Goal: Find specific page/section: Find specific page/section

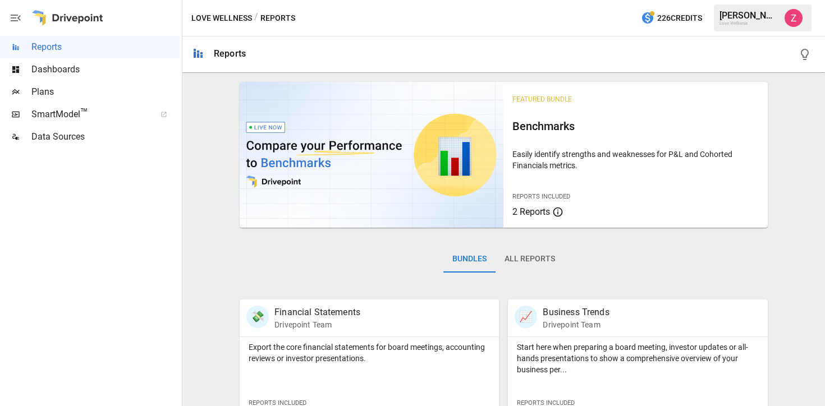
click at [107, 80] on div "Dashboards" at bounding box center [90, 69] width 180 height 22
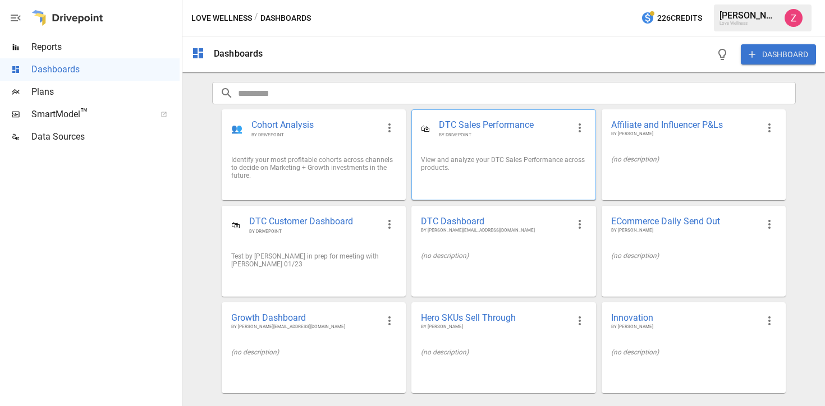
click at [470, 176] on div "View and analyze your DTC Sales Performance across products." at bounding box center [503, 164] width 183 height 34
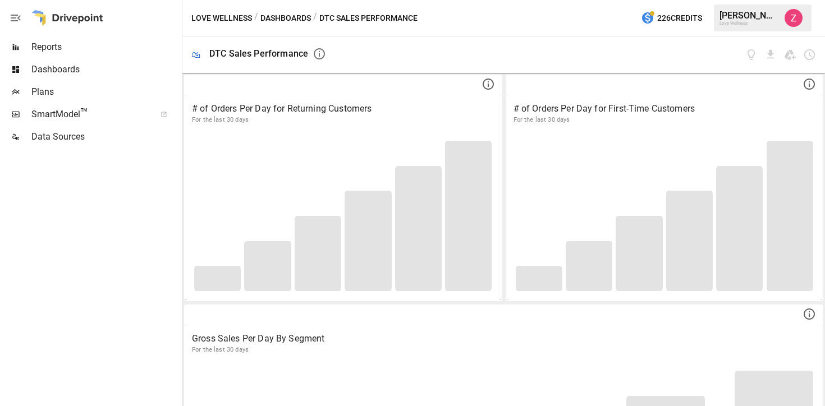
click at [62, 42] on span "Reports" at bounding box center [105, 46] width 148 height 13
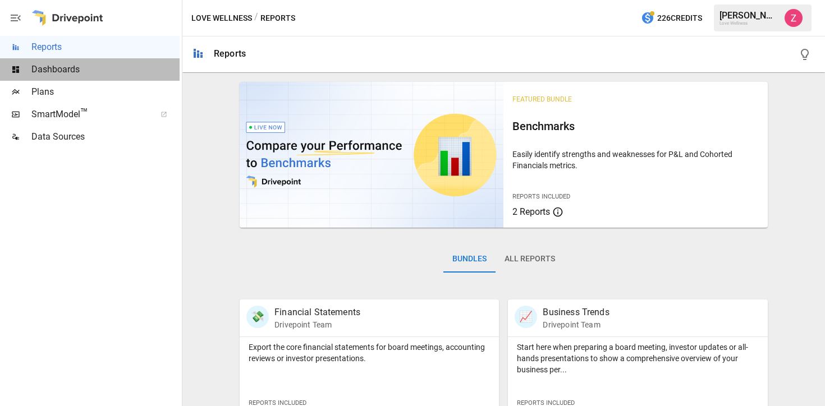
click at [70, 75] on span "Dashboards" at bounding box center [105, 69] width 148 height 13
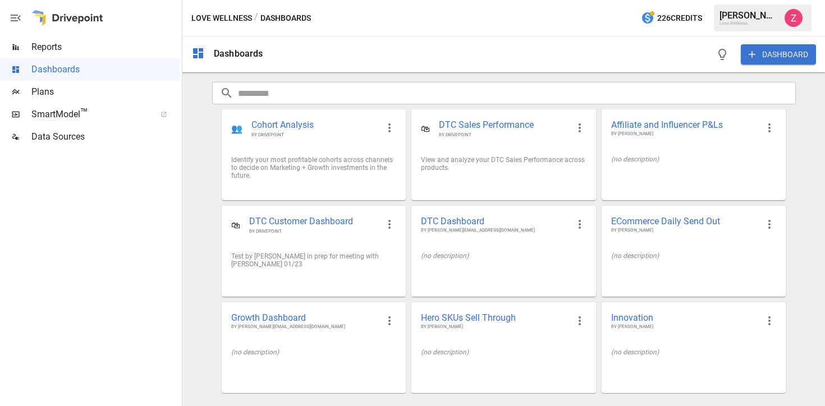
click at [306, 93] on input "text" at bounding box center [517, 93] width 558 height 22
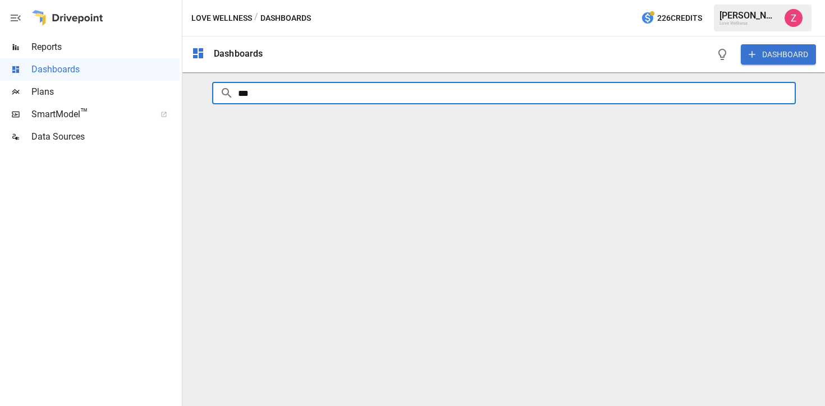
type input "***"
